Goal: Find specific page/section: Find specific page/section

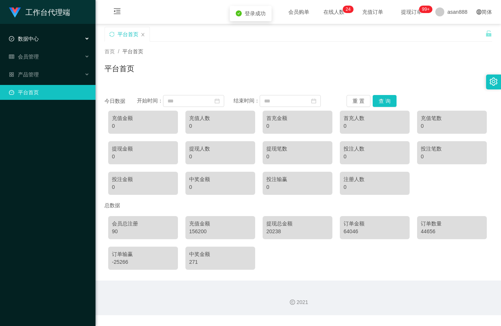
click at [45, 35] on div "数据中心" at bounding box center [47, 38] width 95 height 15
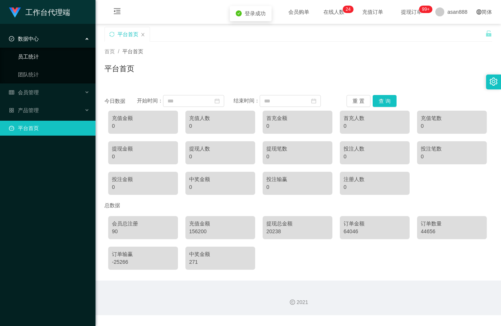
click at [35, 59] on link "员工统计" at bounding box center [54, 56] width 72 height 15
